Goal: Task Accomplishment & Management: Use online tool/utility

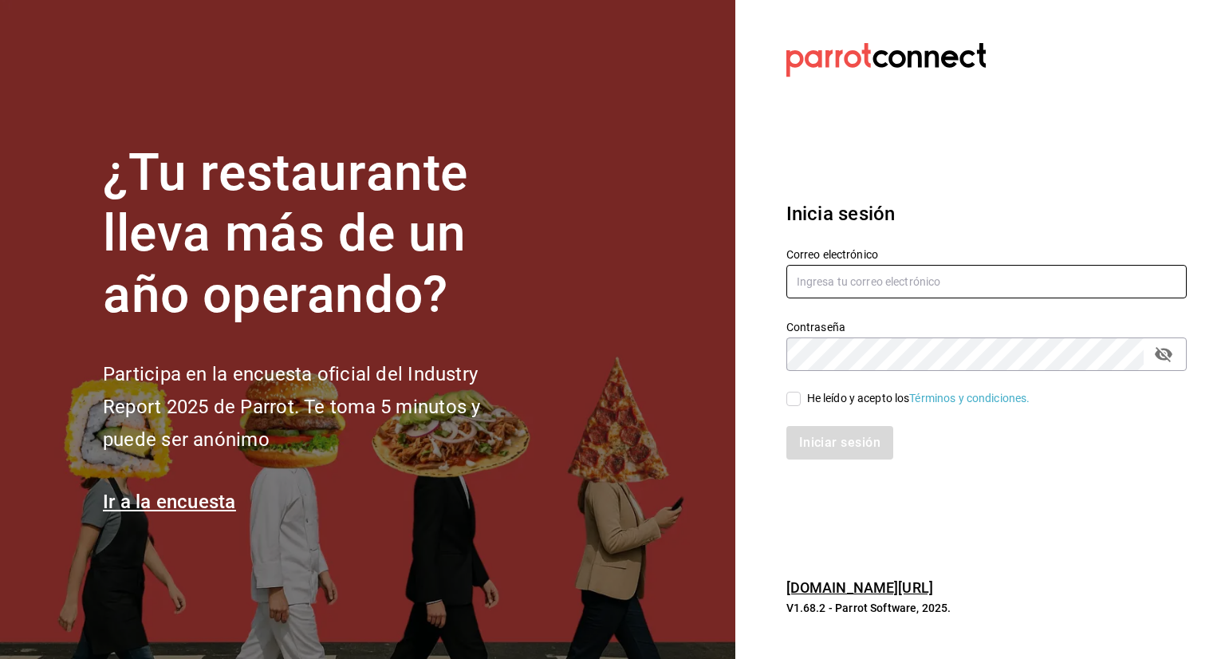
type input "[EMAIL_ADDRESS][DOMAIN_NAME]"
click at [797, 398] on input "He leído y acepto los Términos y condiciones." at bounding box center [793, 398] width 14 height 14
checkbox input "true"
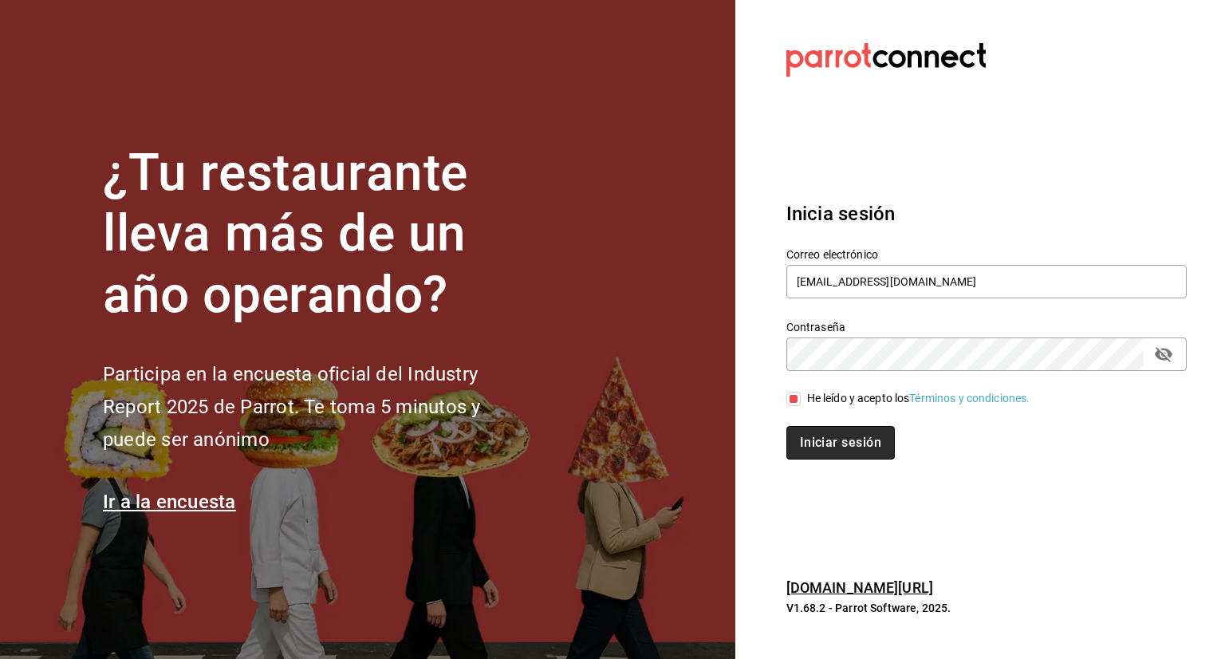
click at [810, 445] on button "Iniciar sesión" at bounding box center [840, 442] width 108 height 33
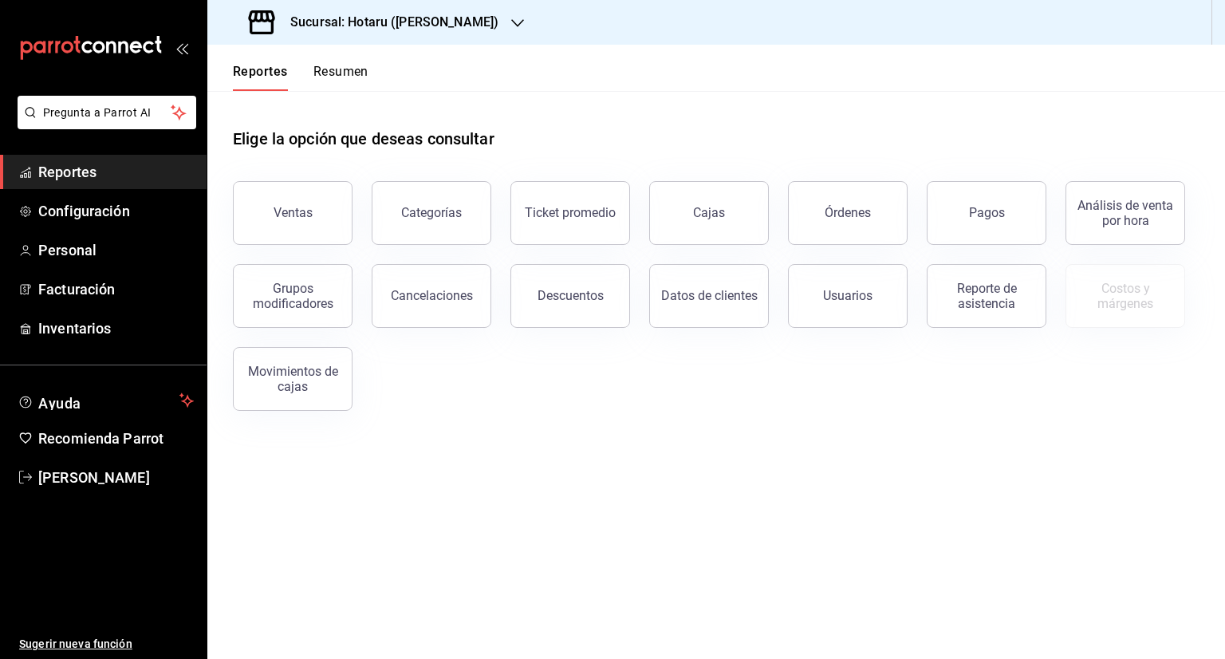
click at [511, 29] on div at bounding box center [517, 22] width 13 height 17
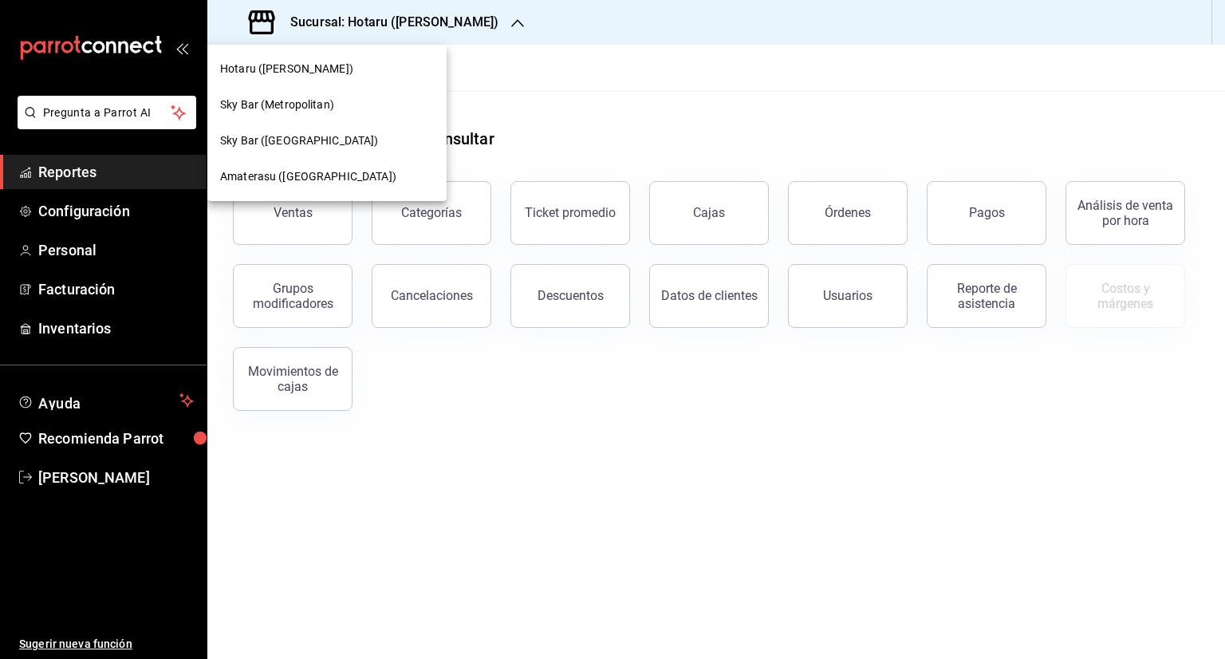
click at [343, 175] on span "Amaterasu ([GEOGRAPHIC_DATA])" at bounding box center [308, 176] width 176 height 17
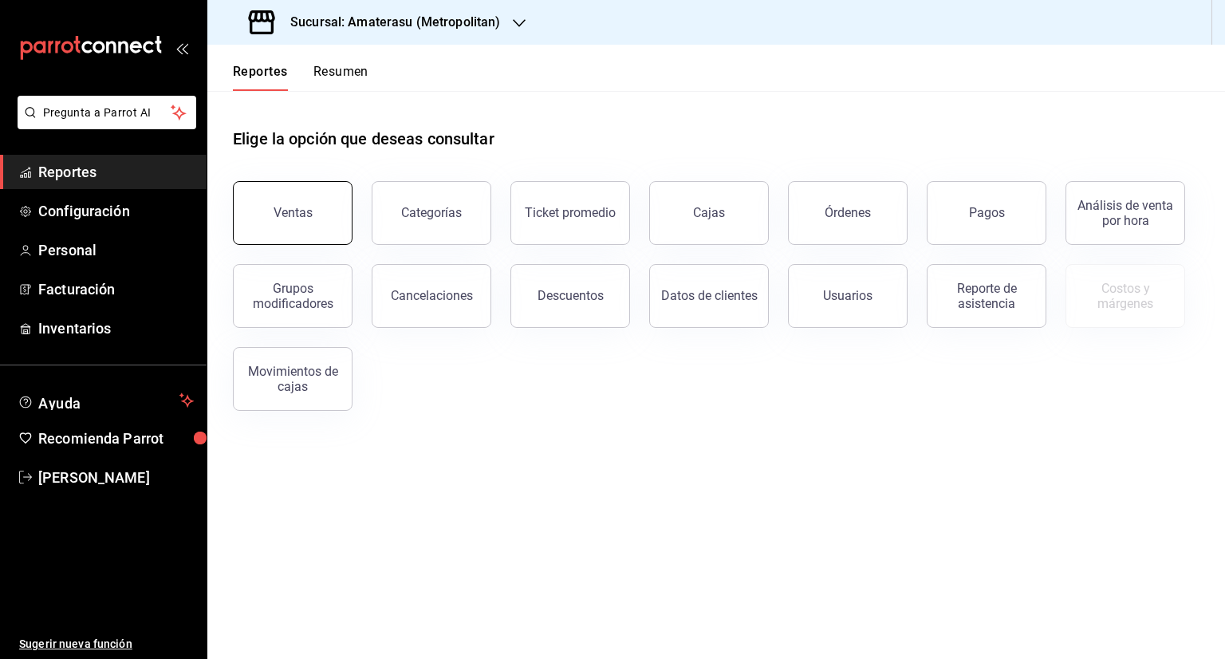
click at [299, 208] on div "Ventas" at bounding box center [292, 212] width 39 height 15
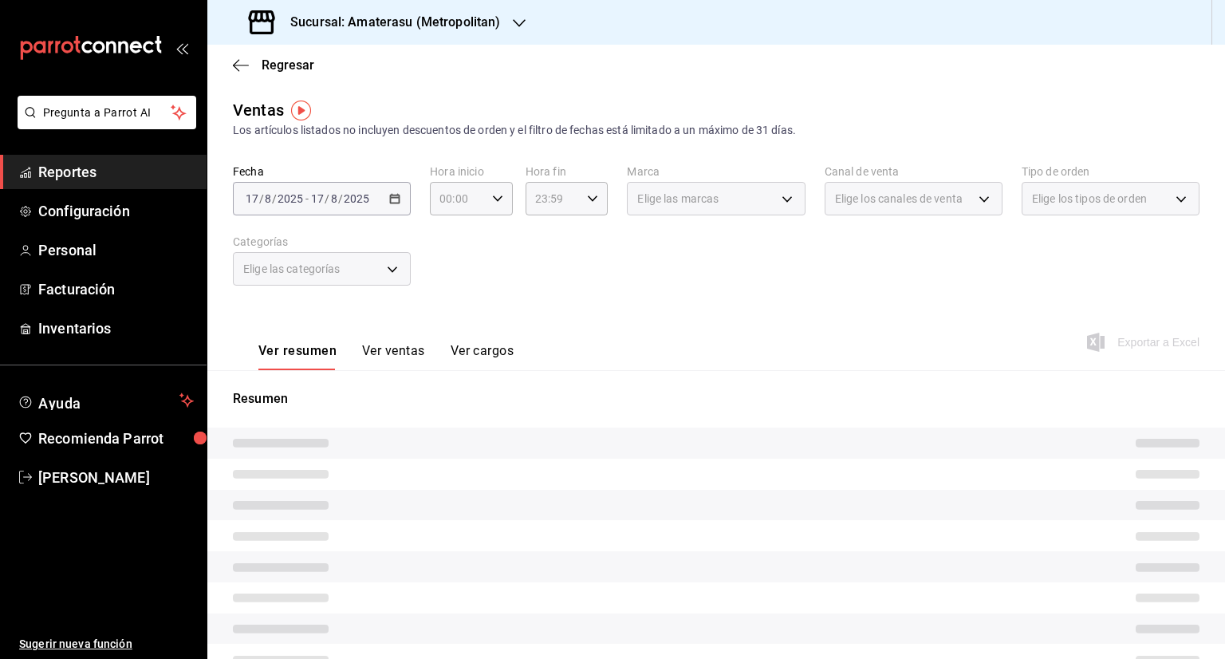
click at [399, 202] on div "2025-08-17 17 / 8 / 2025 - 2025-08-17 17 / 8 / 2025" at bounding box center [322, 198] width 178 height 33
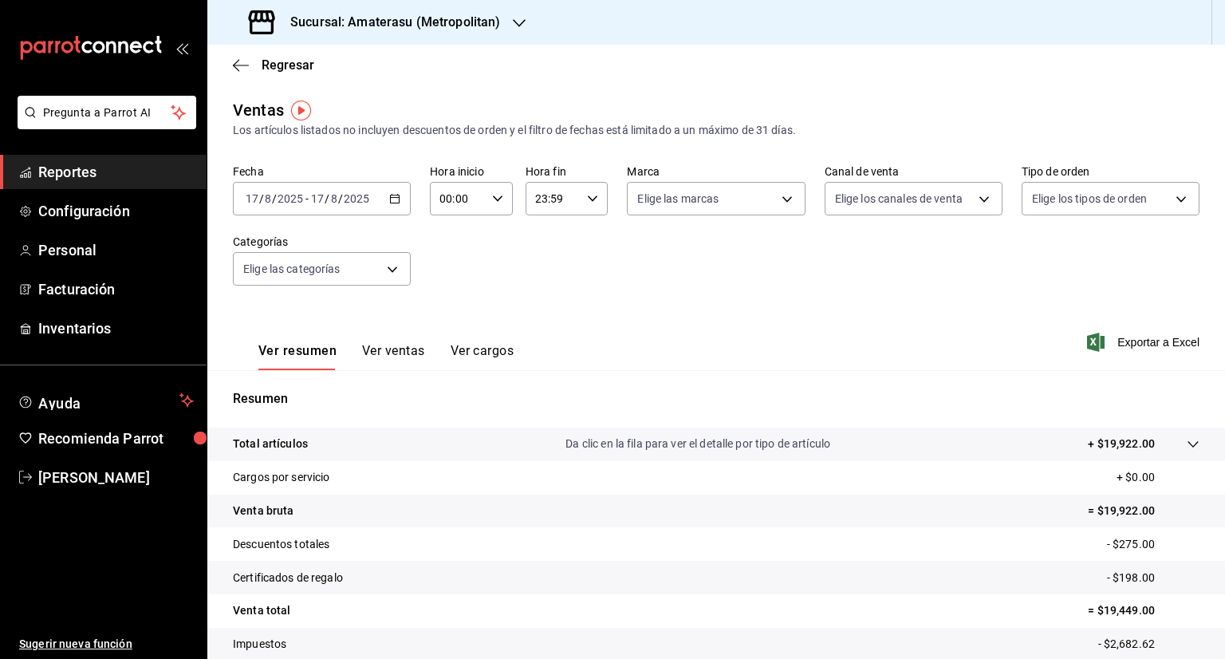
click at [391, 196] on icon "button" at bounding box center [394, 198] width 11 height 11
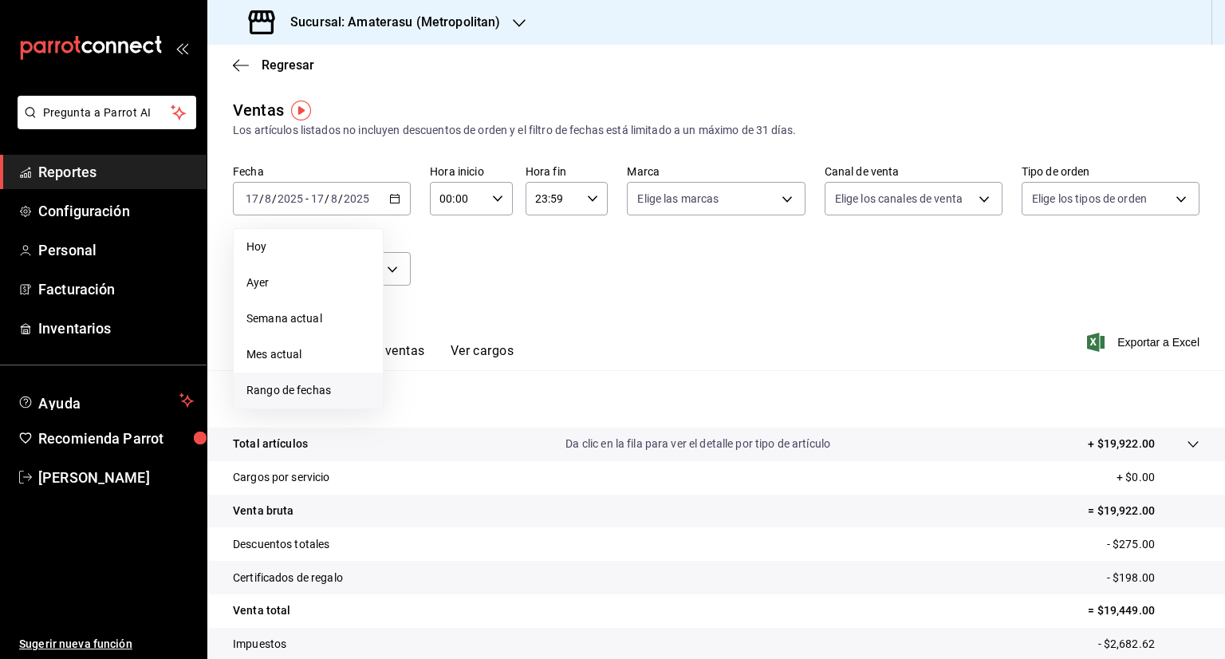
click at [297, 391] on span "Rango de fechas" at bounding box center [308, 390] width 124 height 17
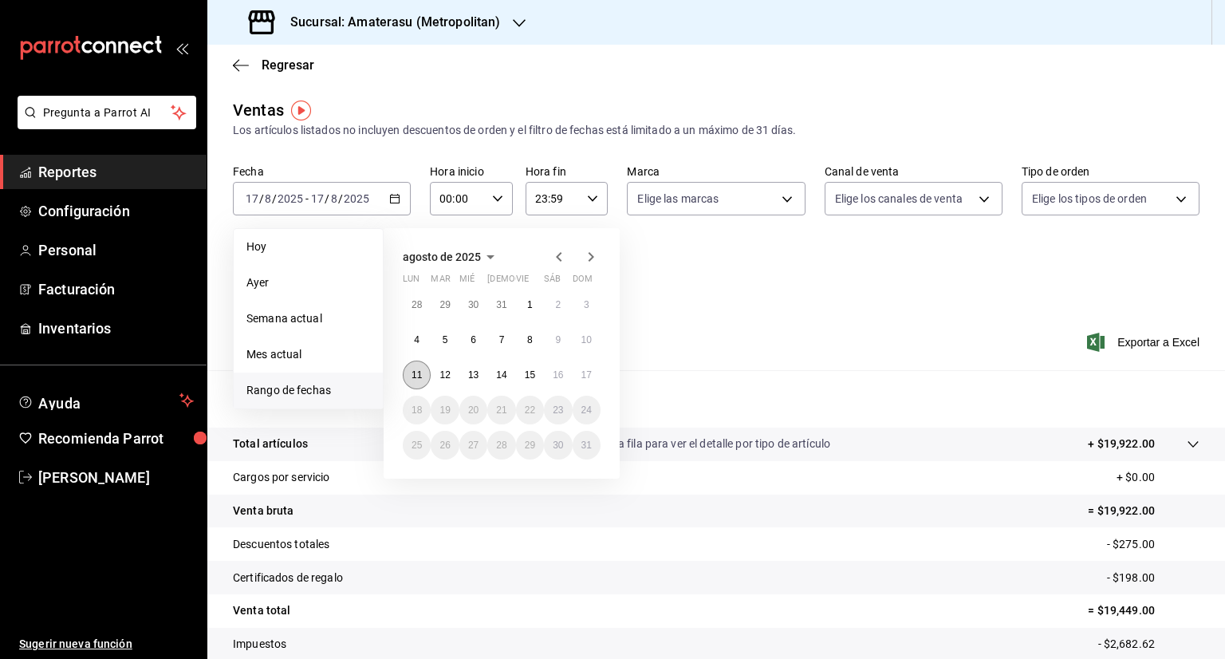
click at [419, 371] on abbr "11" at bounding box center [416, 374] width 10 height 11
click at [530, 374] on abbr "15" at bounding box center [530, 374] width 10 height 11
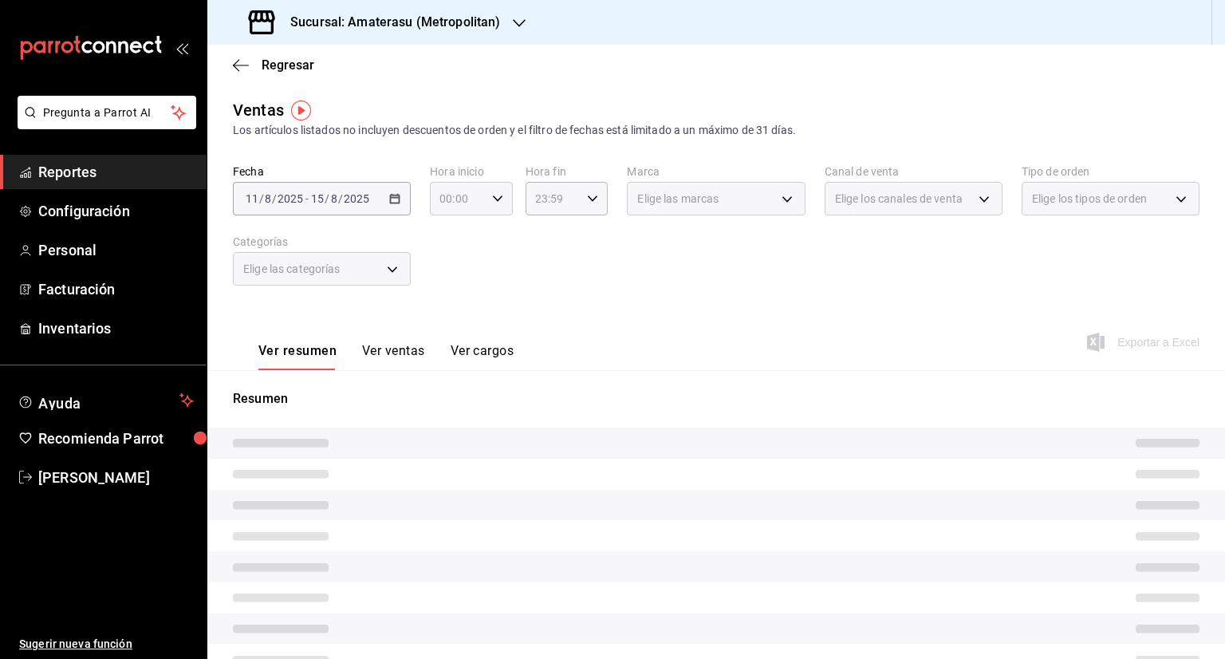
click at [494, 199] on icon "button" at bounding box center [497, 198] width 11 height 11
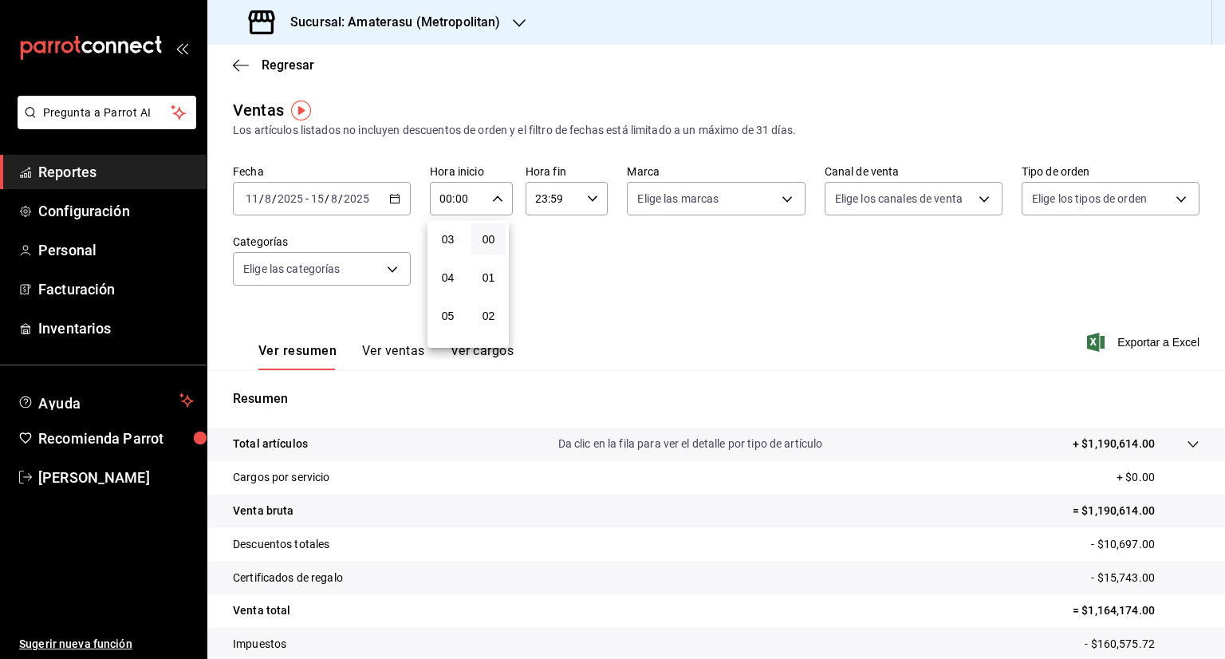
scroll to position [142, 0]
click at [451, 293] on span "05" at bounding box center [447, 288] width 15 height 13
type input "05:00"
click at [587, 199] on div at bounding box center [612, 329] width 1225 height 659
click at [590, 199] on icon "button" at bounding box center [592, 198] width 11 height 11
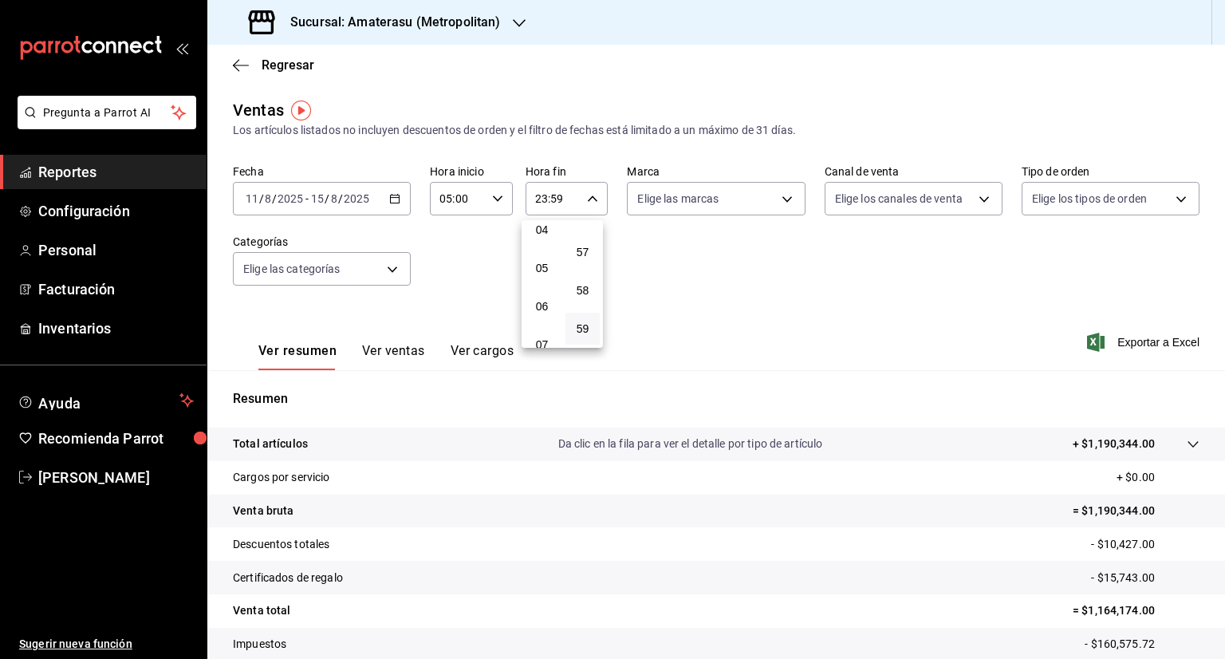
scroll to position [163, 0]
click at [541, 265] on span "05" at bounding box center [541, 268] width 15 height 13
click at [587, 240] on span "00" at bounding box center [582, 239] width 15 height 13
type input "05:00"
click at [776, 199] on div at bounding box center [612, 329] width 1225 height 659
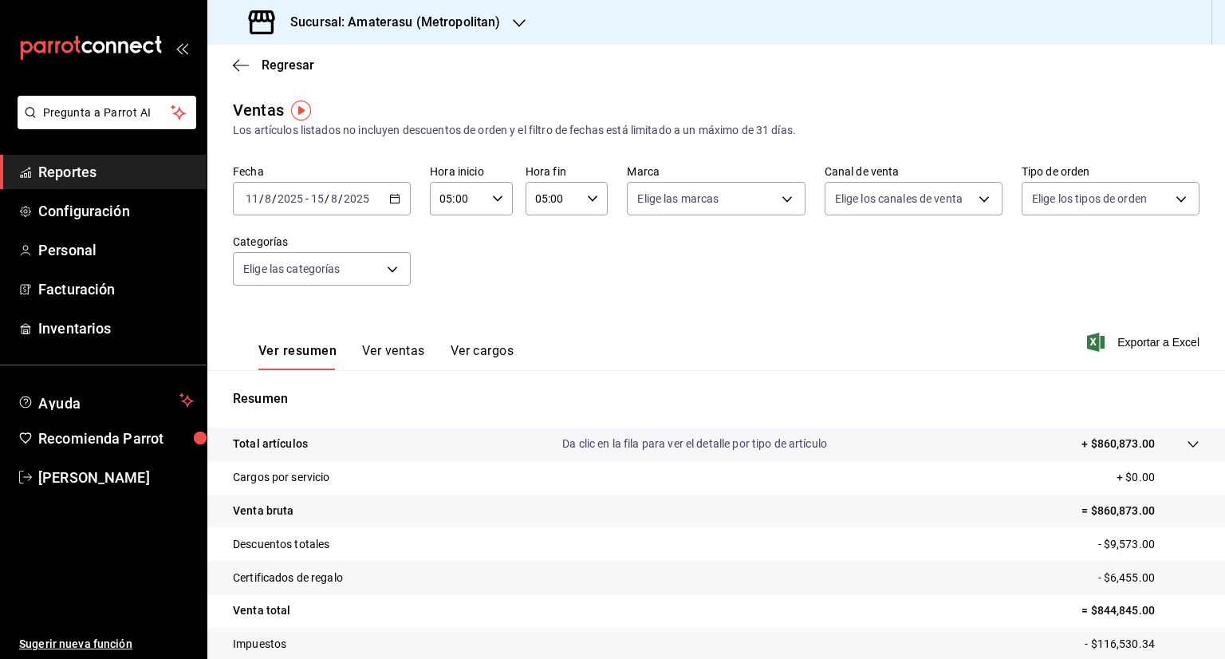
click at [776, 199] on body "Pregunta a Parrot AI Reportes Configuración Personal Facturación Inventarios Ay…" at bounding box center [612, 329] width 1225 height 659
click at [682, 265] on span "Ver todas" at bounding box center [690, 260] width 49 height 17
type input "e4cd7fcb-d45b-43ae-a99f-ad4ccfcd9032,f3afaab8-8c3d-4e49-a299-af9bdf6027b2"
checkbox input "true"
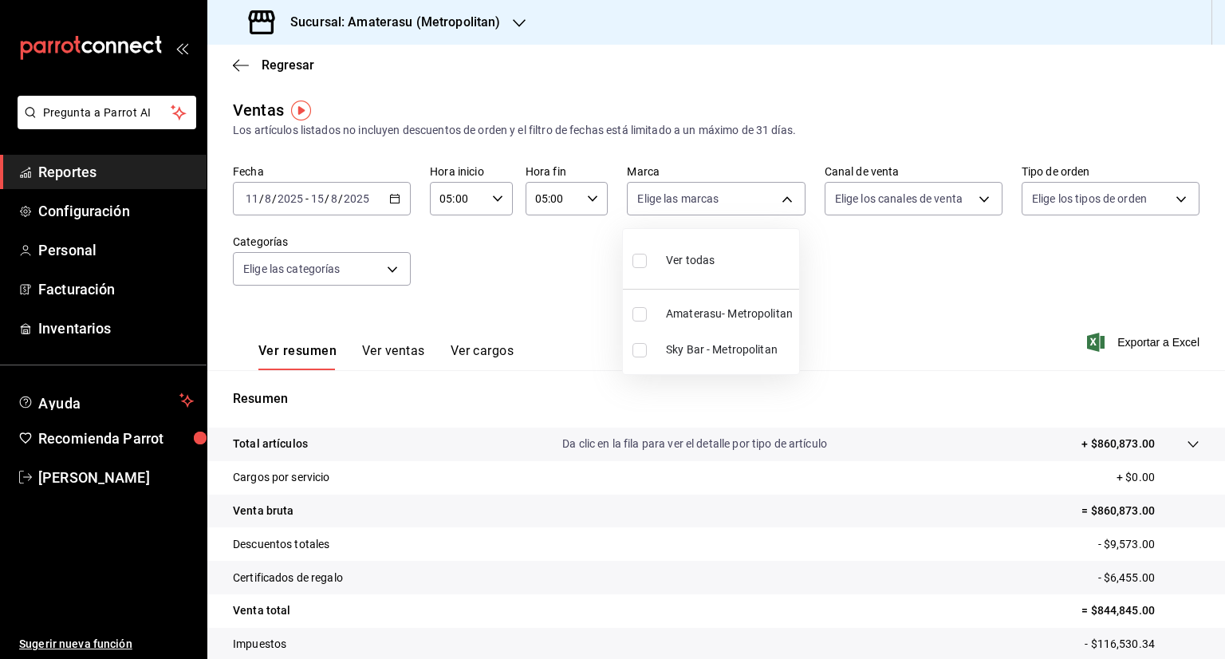
checkbox input "true"
click at [1095, 340] on div at bounding box center [612, 329] width 1225 height 659
click at [1095, 340] on span "Exportar a Excel" at bounding box center [1144, 341] width 109 height 19
